Goal: Task Accomplishment & Management: Use online tool/utility

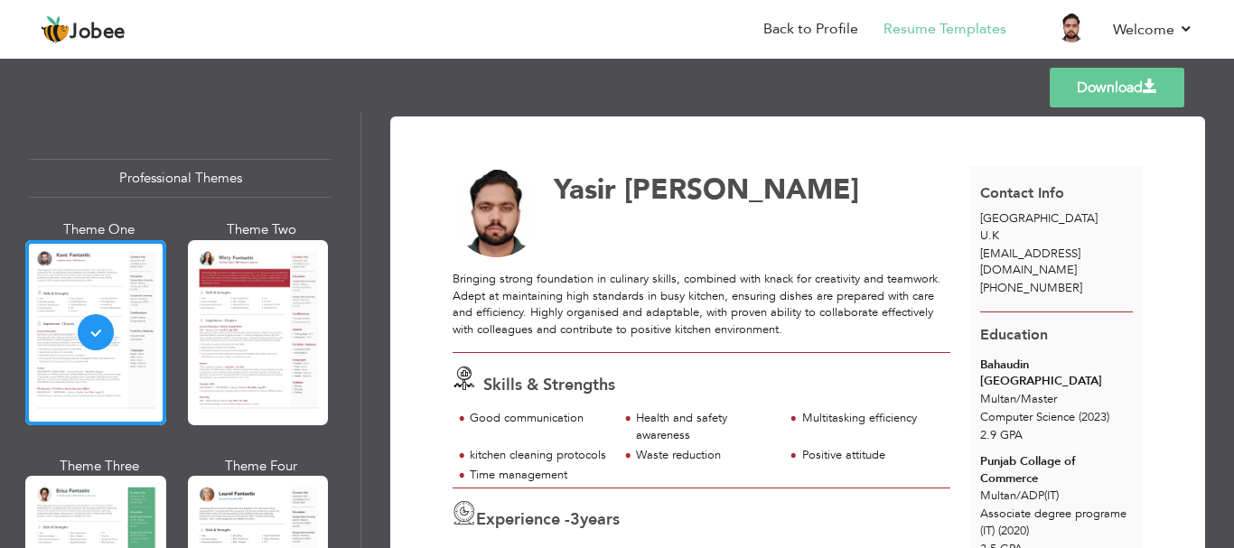
click at [759, 264] on div "[PERSON_NAME] Bringing strong foundation in culinary skills, combined with knac…" at bounding box center [710, 513] width 517 height 694
drag, startPoint x: 759, startPoint y: 264, endPoint x: 696, endPoint y: 367, distance: 120.3
click at [696, 367] on div "Skills & Strengths" at bounding box center [707, 382] width 528 height 31
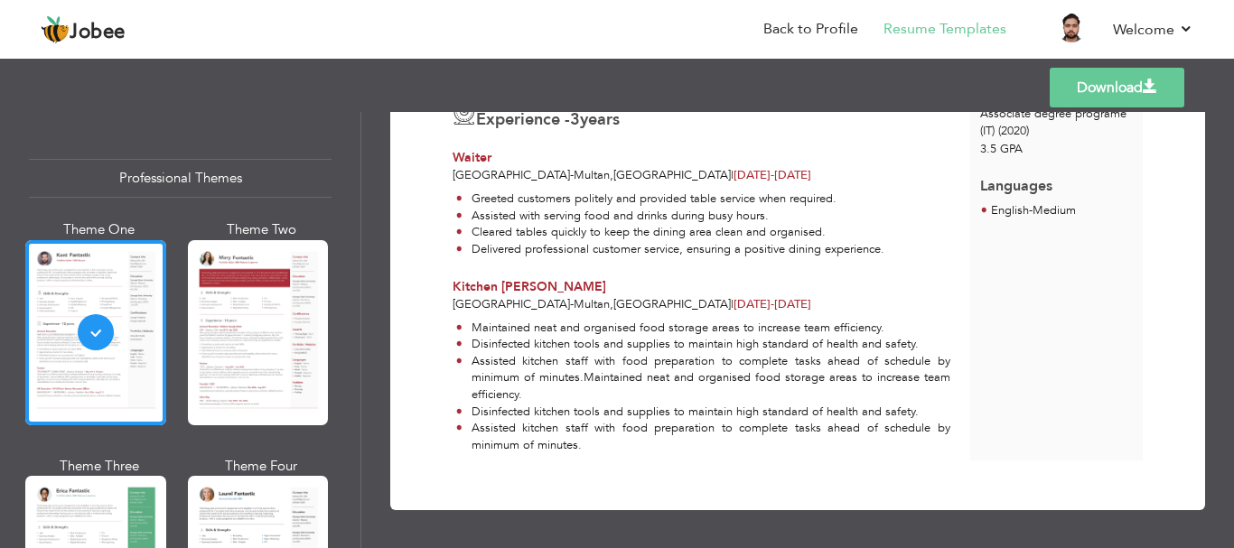
scroll to position [416, 0]
click at [795, 362] on li "Assisted kitchen staff with food preparation to complete tasks ahead of schedul…" at bounding box center [703, 378] width 494 height 51
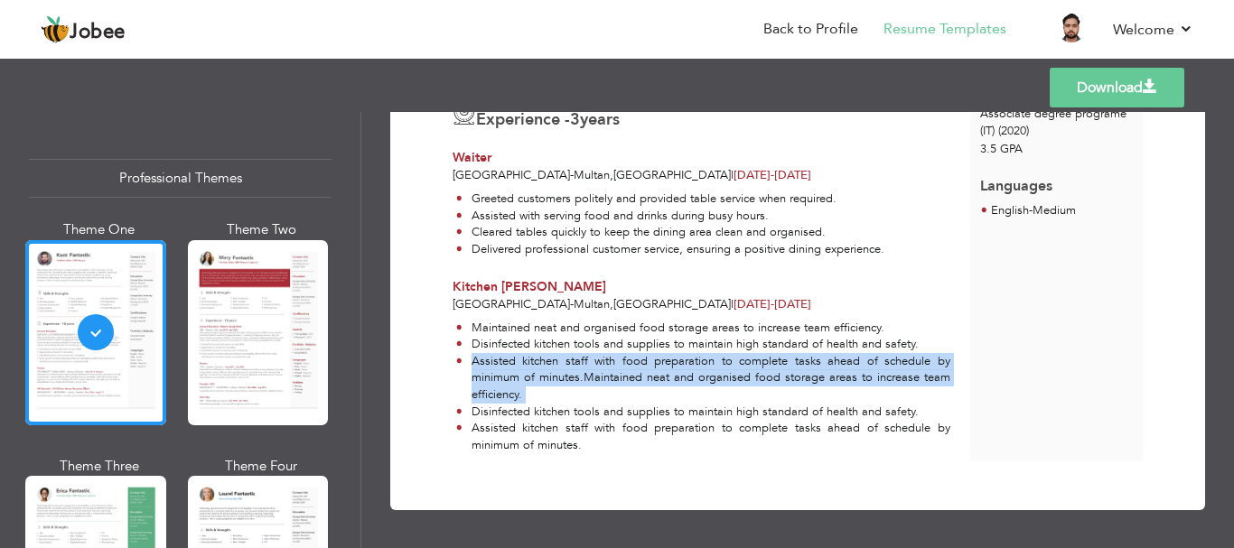
click at [795, 362] on li "Assisted kitchen staff with food preparation to complete tasks ahead of schedul…" at bounding box center [703, 378] width 494 height 51
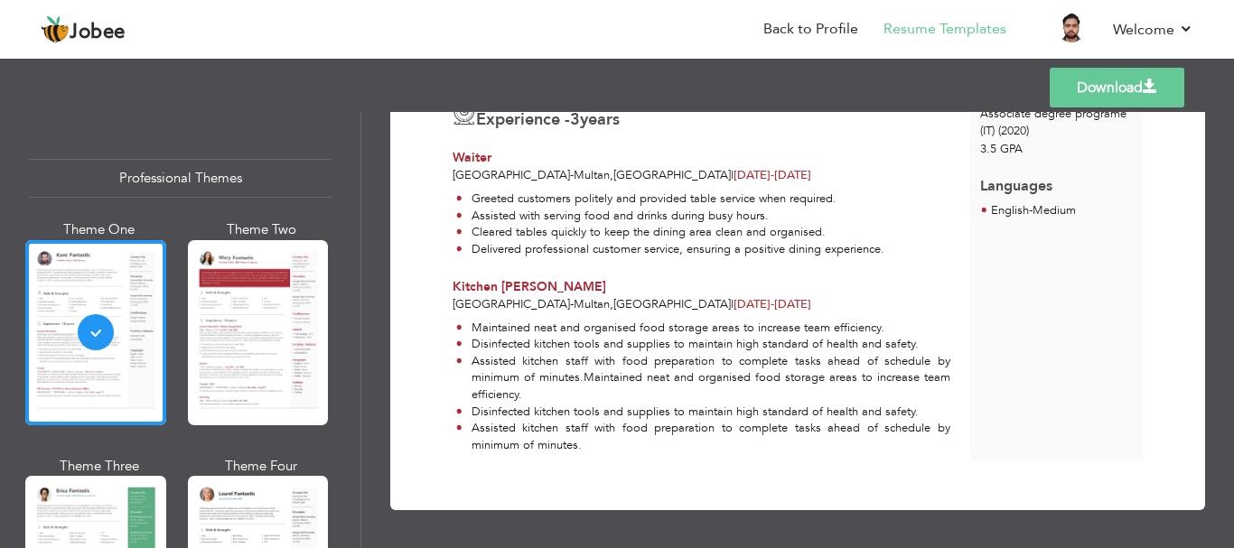
click at [821, 284] on div "Kitchen [PERSON_NAME]" at bounding box center [701, 287] width 498 height 18
